Goal: Entertainment & Leisure: Consume media (video, audio)

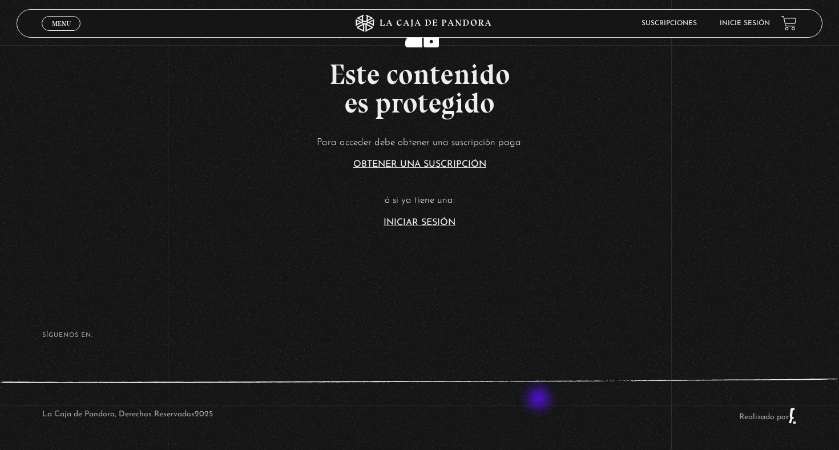
scroll to position [255, 0]
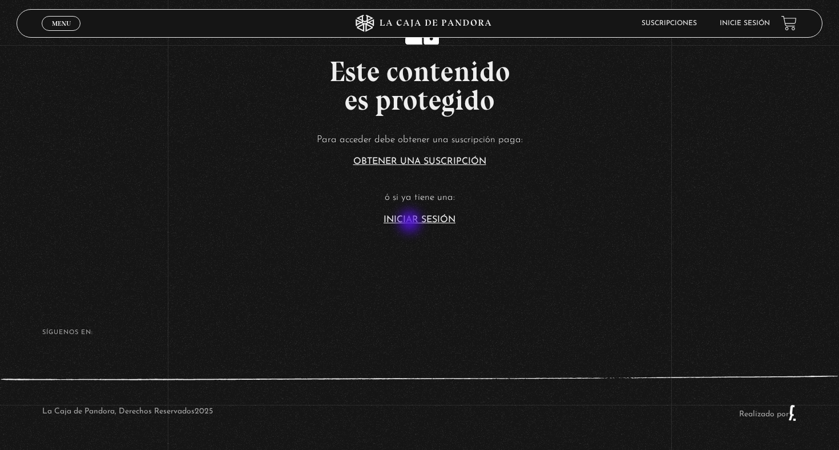
click at [411, 223] on link "Iniciar Sesión" at bounding box center [419, 219] width 72 height 9
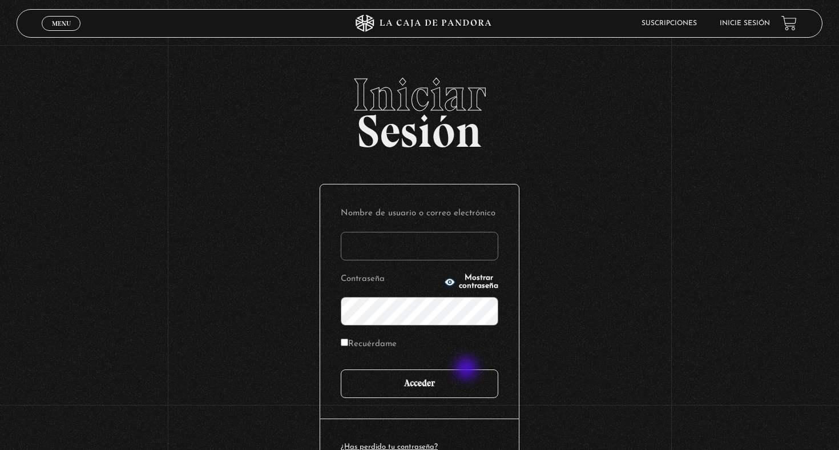
type input "[EMAIL_ADDRESS][DOMAIN_NAME]"
click at [468, 381] on input "Acceder" at bounding box center [419, 383] width 157 height 29
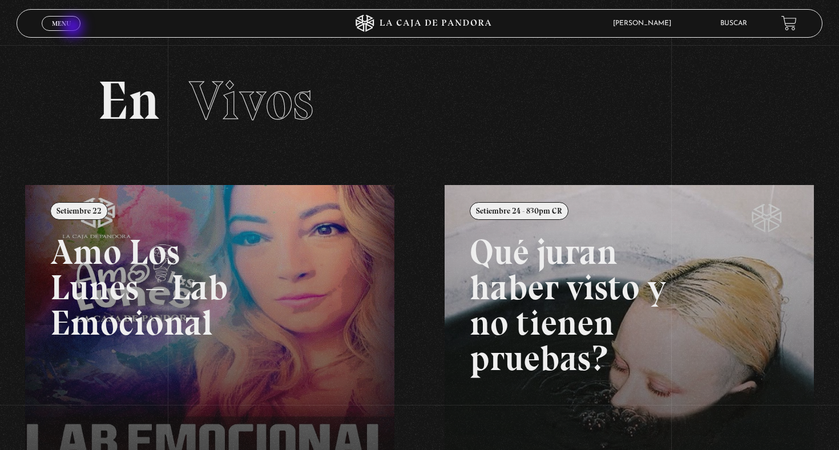
click at [74, 28] on link "Menu Cerrar" at bounding box center [61, 23] width 39 height 15
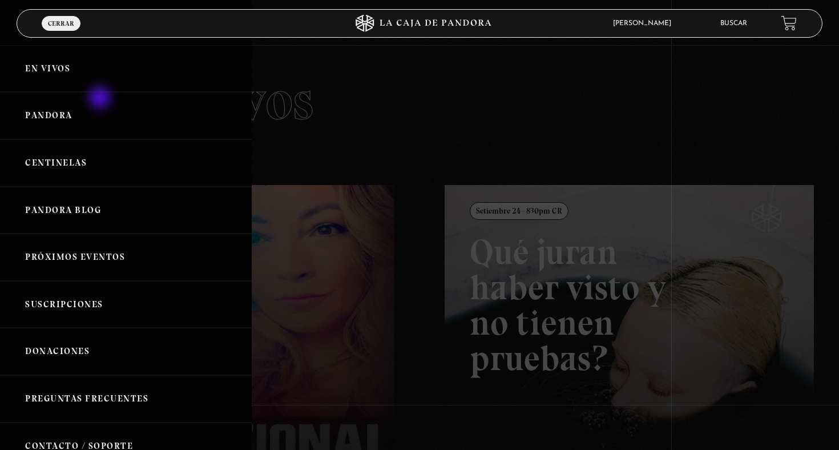
click at [101, 99] on link "Pandora" at bounding box center [126, 115] width 252 height 47
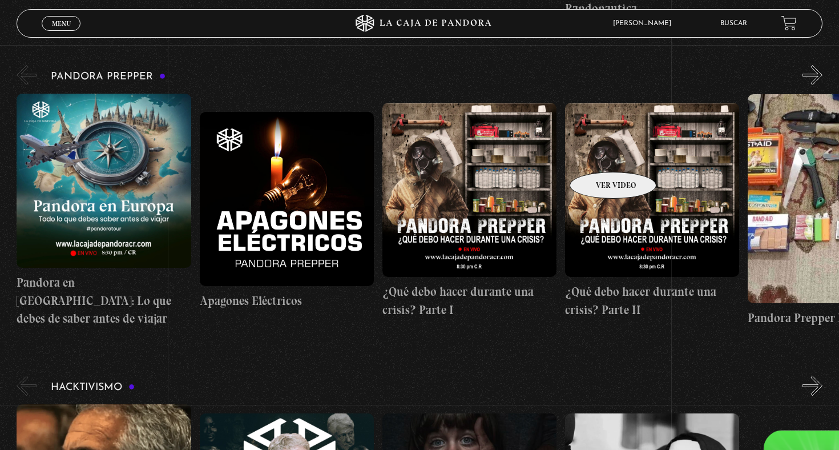
click at [598, 155] on figure at bounding box center [652, 190] width 174 height 174
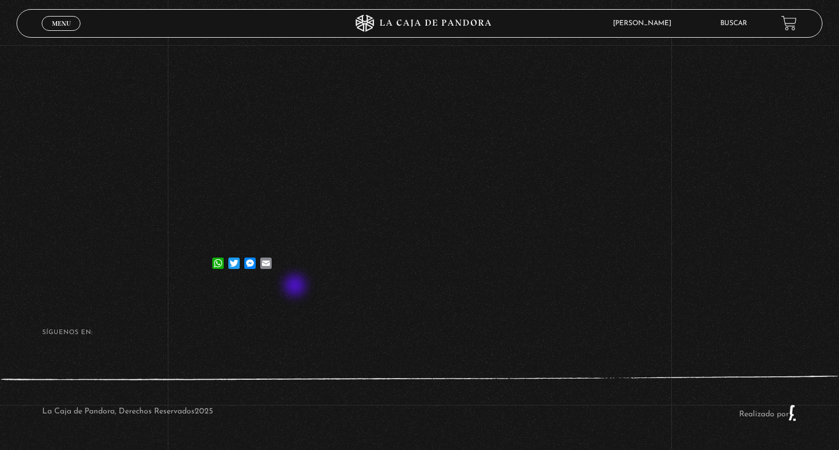
scroll to position [221, 0]
